Goal: Information Seeking & Learning: Learn about a topic

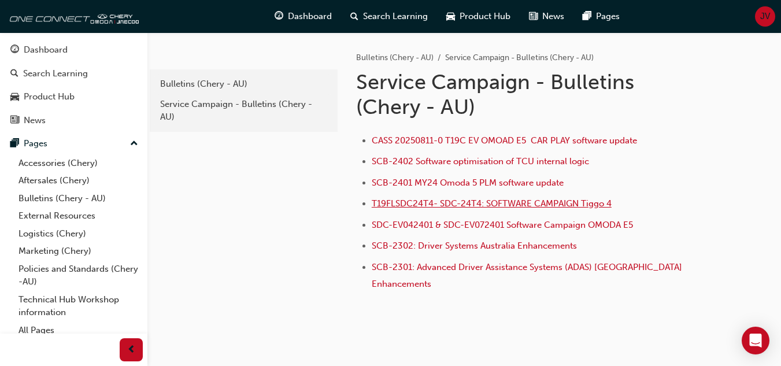
click at [402, 200] on span "T19FLSDC24T4- SDC-24T4: SOFTWARE CAMPAIGN Tiggo 4" at bounding box center [492, 203] width 240 height 10
click at [454, 179] on span "SCB-2401 MY24 Omoda 5 PLM software update" at bounding box center [468, 183] width 192 height 10
click at [460, 136] on span "CASS 20250811-0 T19C EV OMOAD E5 CAR PLAY software update" at bounding box center [504, 140] width 265 height 10
click at [430, 143] on span "CASS 20250811-0 T19C EV OMOAD E5 CAR PLAY software update" at bounding box center [504, 140] width 265 height 10
